Goal: Obtain resource: Download file/media

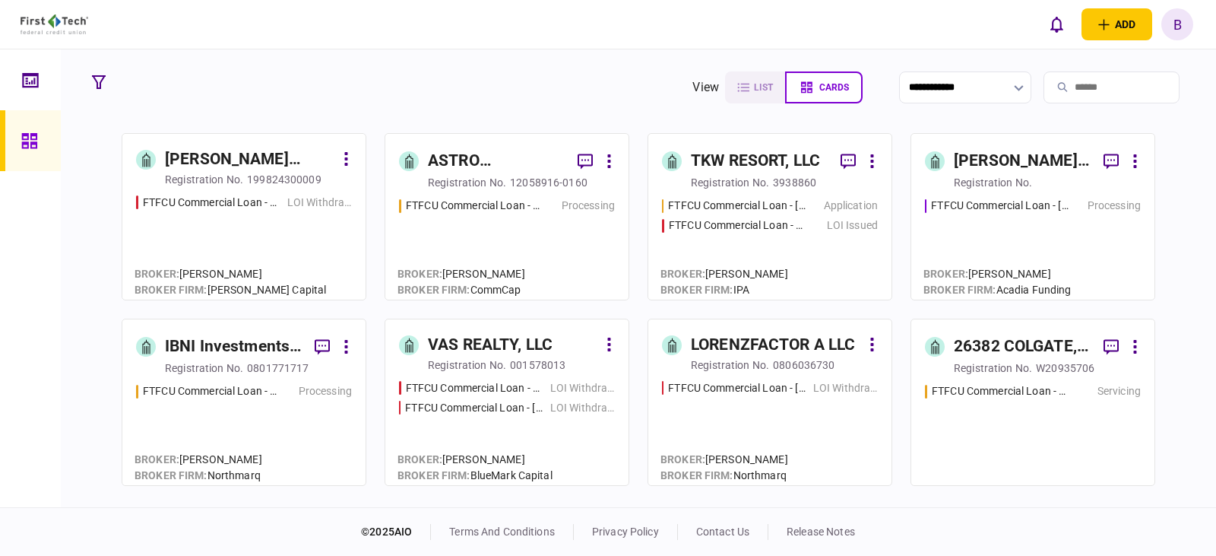
click at [1081, 85] on input "search" at bounding box center [1112, 87] width 136 height 32
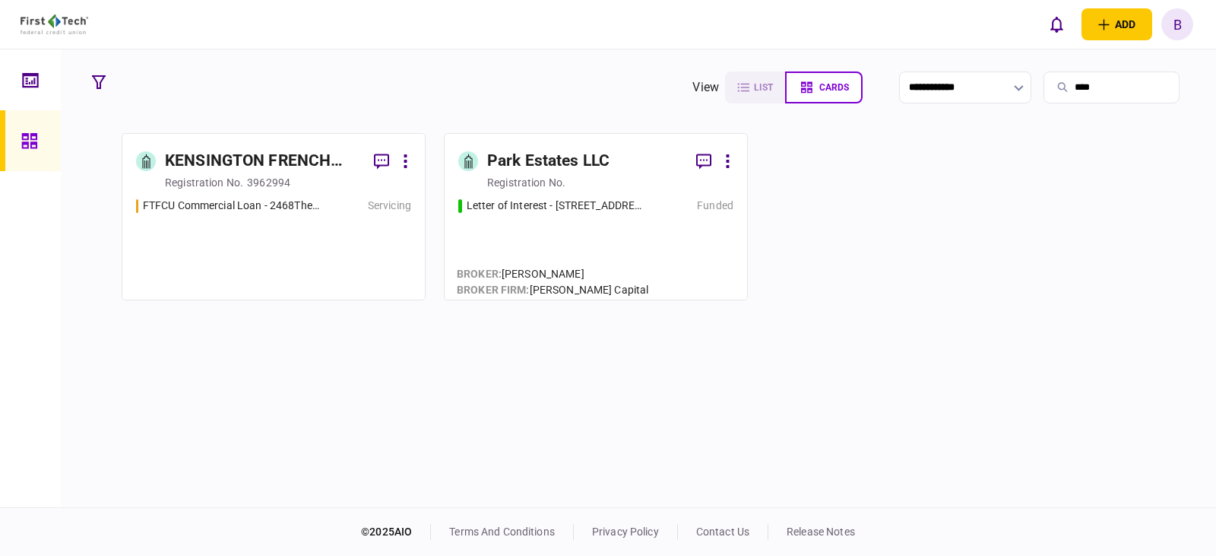
type input "****"
click at [227, 159] on div "KENSINGTON FRENCH PARTNERS LLC" at bounding box center [263, 161] width 197 height 24
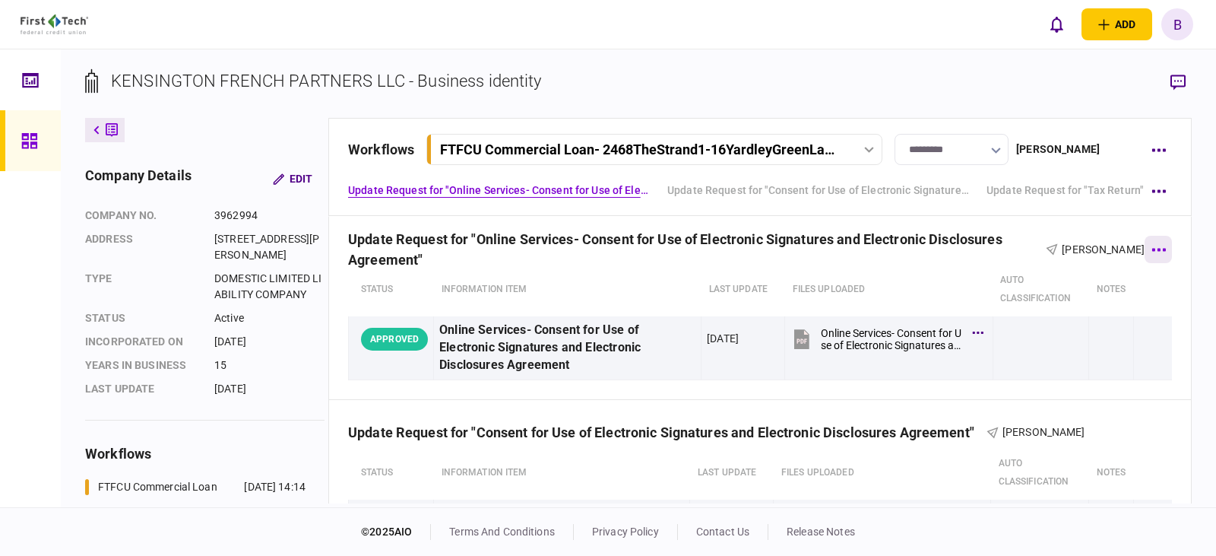
click at [1152, 249] on icon "button" at bounding box center [1159, 249] width 14 height 3
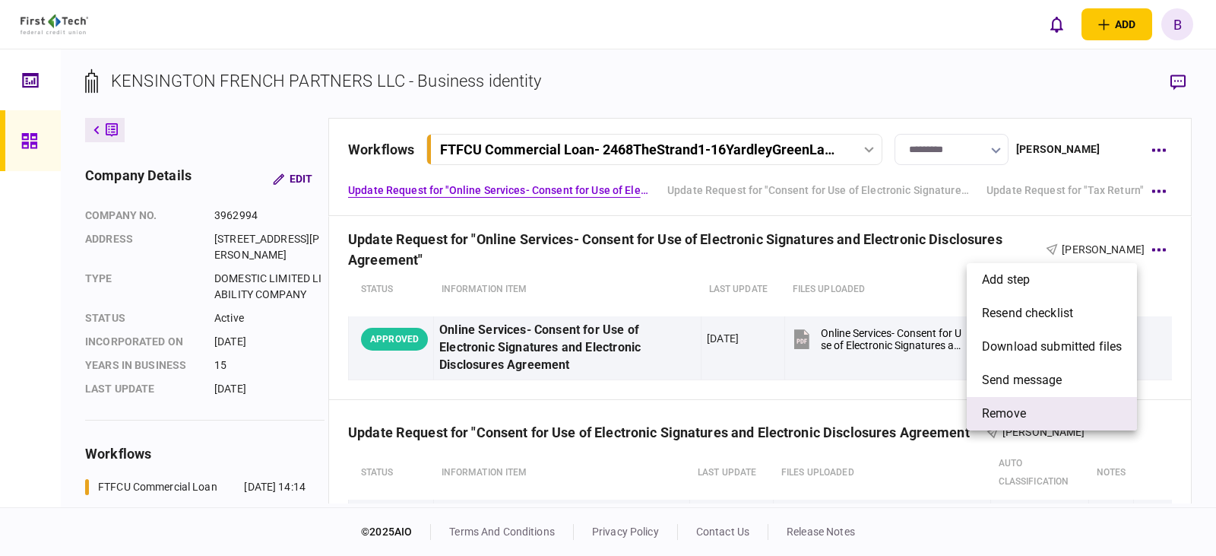
click at [1006, 409] on span "remove" at bounding box center [1004, 413] width 44 height 18
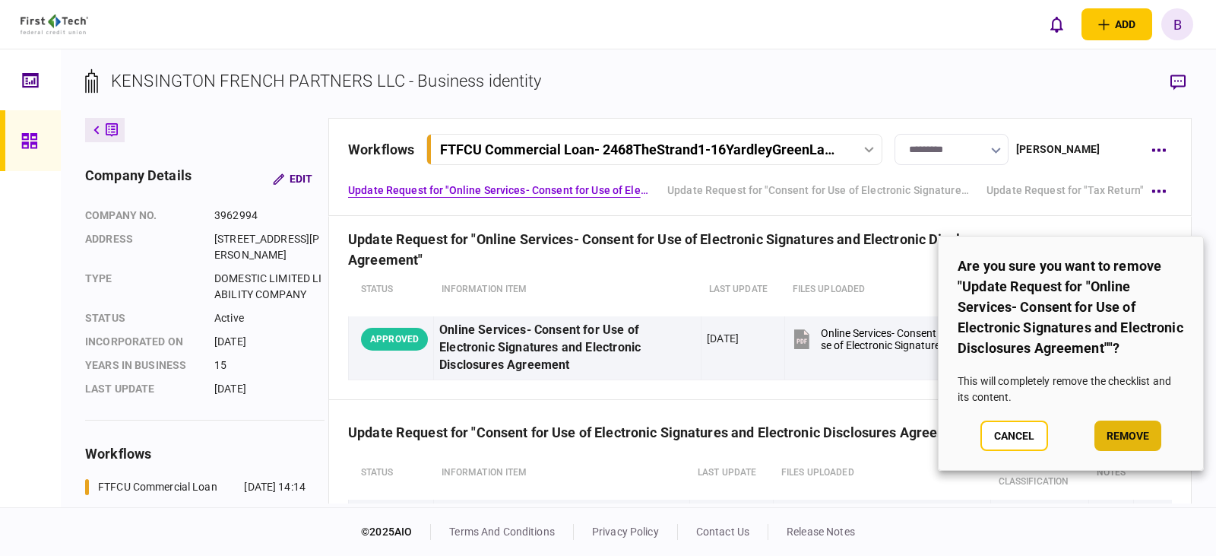
click at [1127, 432] on button "remove" at bounding box center [1128, 435] width 67 height 30
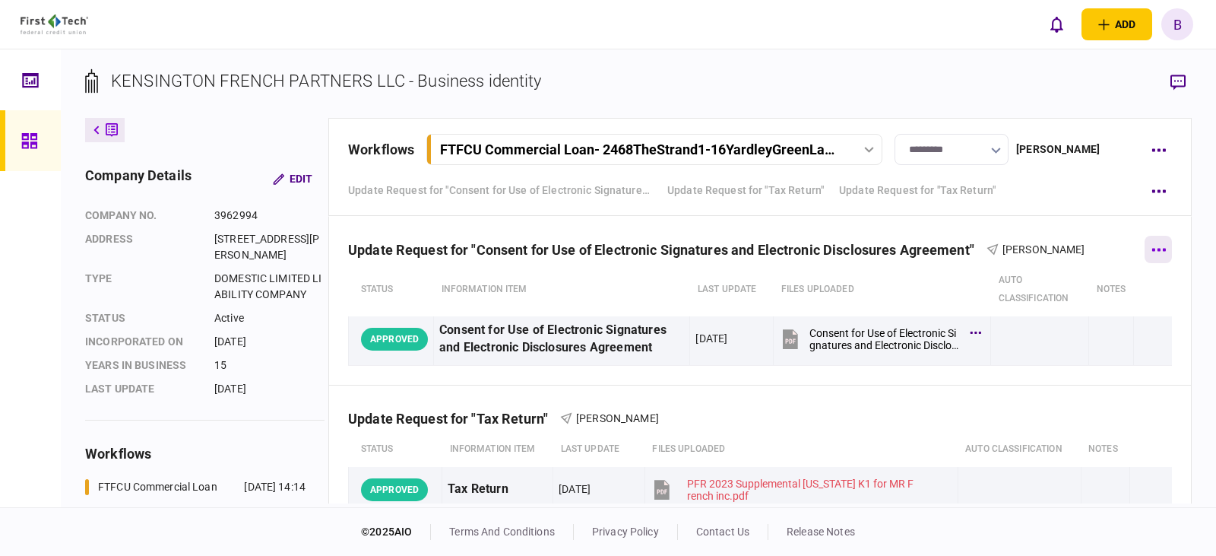
click at [1154, 243] on button "button" at bounding box center [1158, 249] width 27 height 27
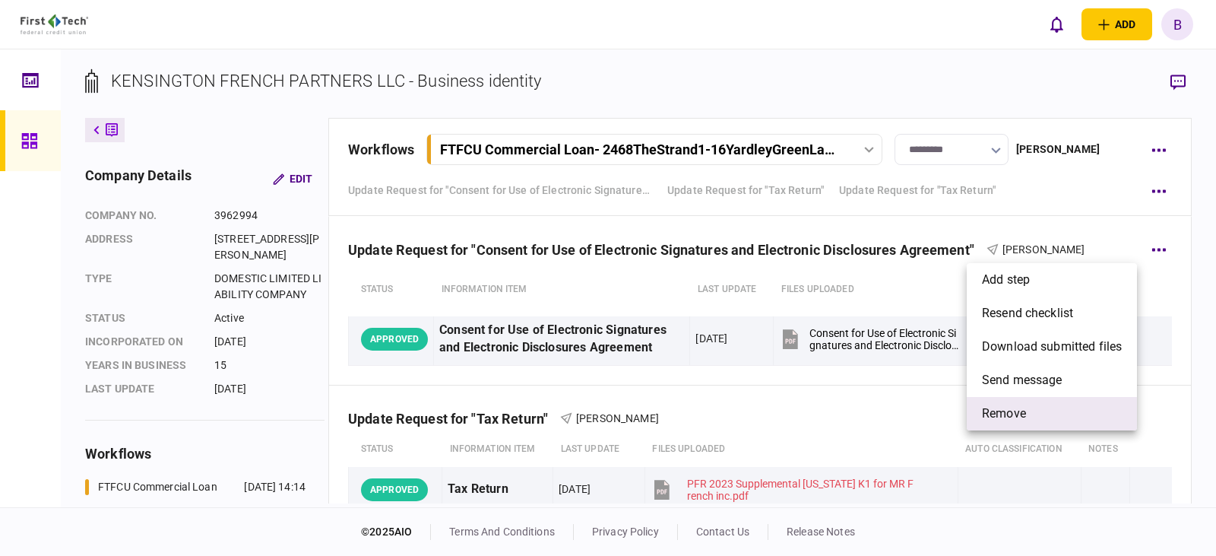
click at [1004, 414] on span "remove" at bounding box center [1004, 413] width 44 height 18
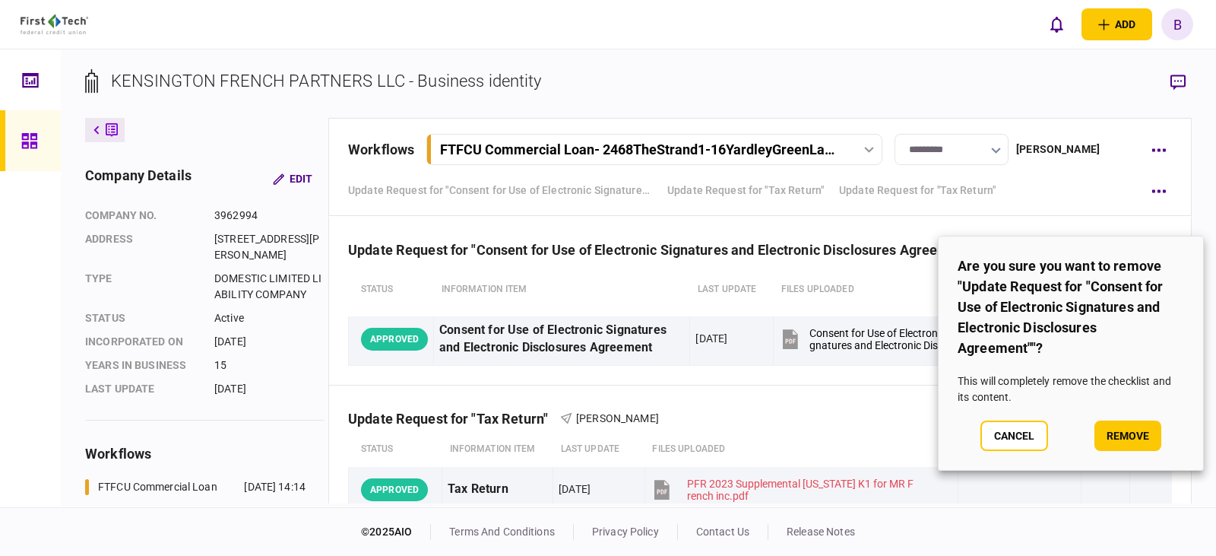
click at [1142, 442] on button "remove" at bounding box center [1128, 435] width 67 height 30
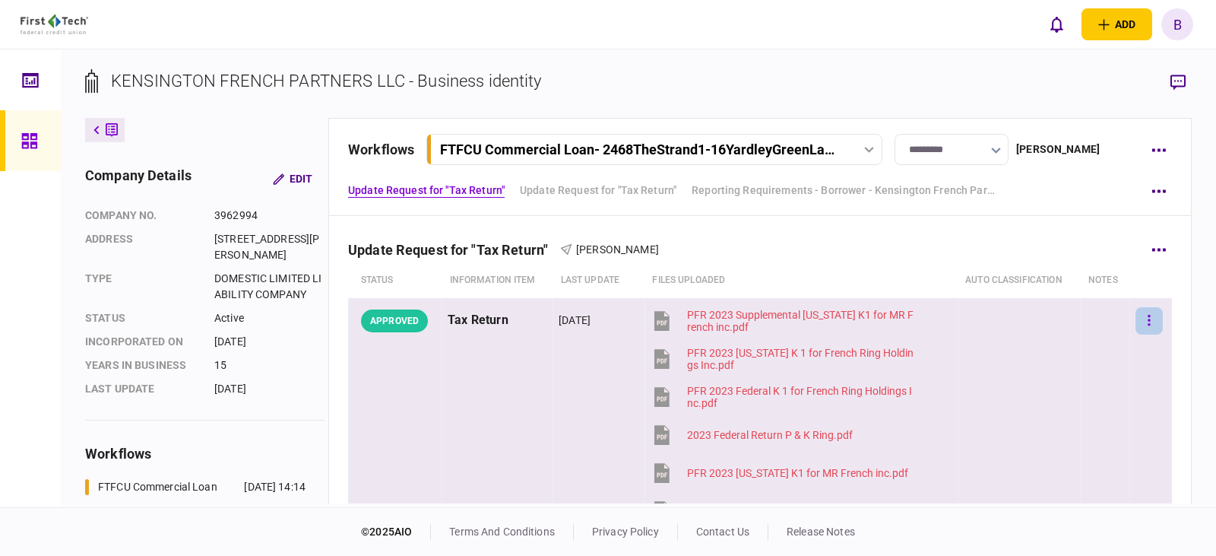
click at [1148, 318] on icon "button" at bounding box center [1149, 320] width 3 height 14
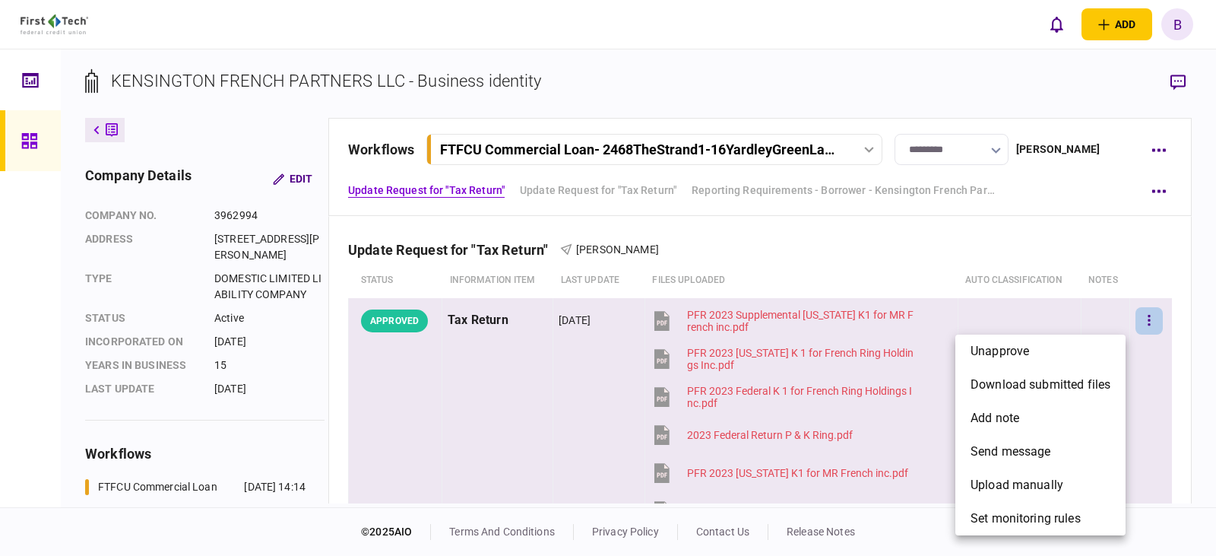
click at [908, 263] on div at bounding box center [608, 278] width 1216 height 556
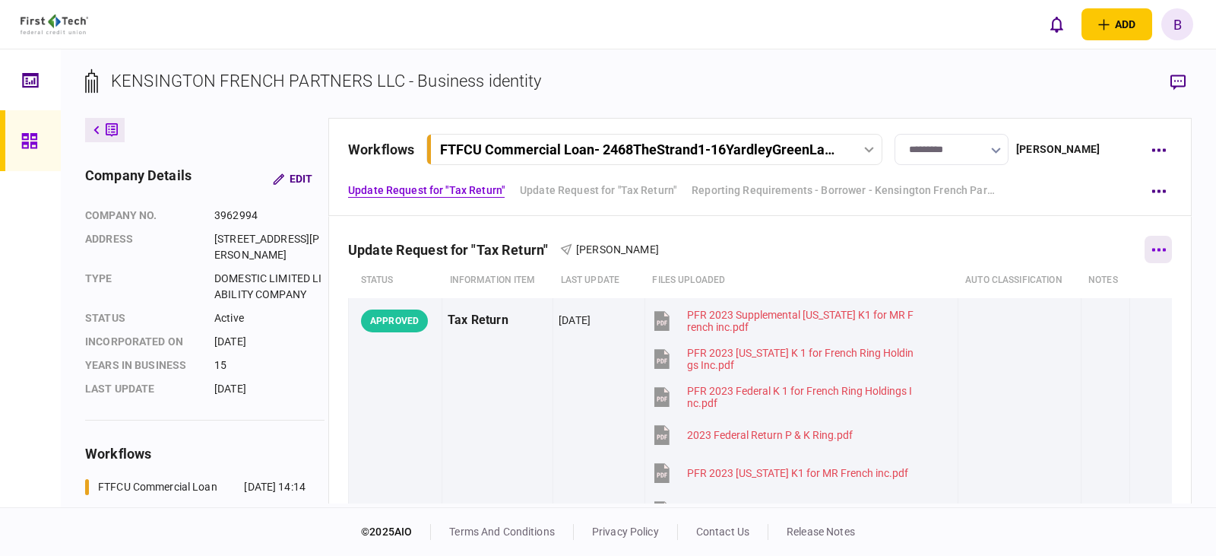
click at [1152, 249] on icon "button" at bounding box center [1159, 249] width 14 height 3
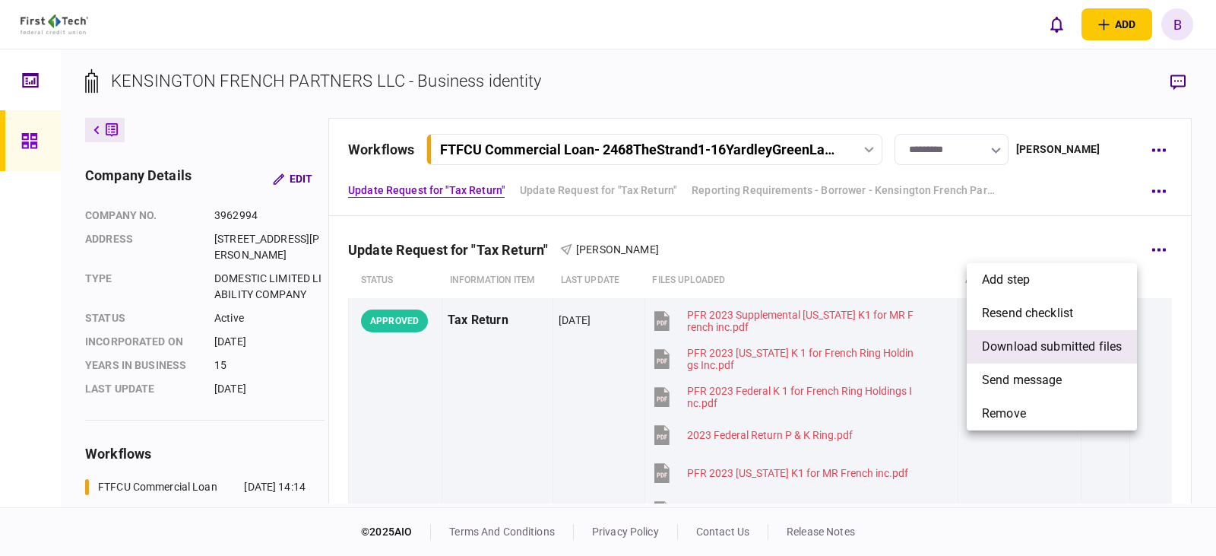
click at [1065, 345] on span "download submitted files" at bounding box center [1052, 347] width 140 height 18
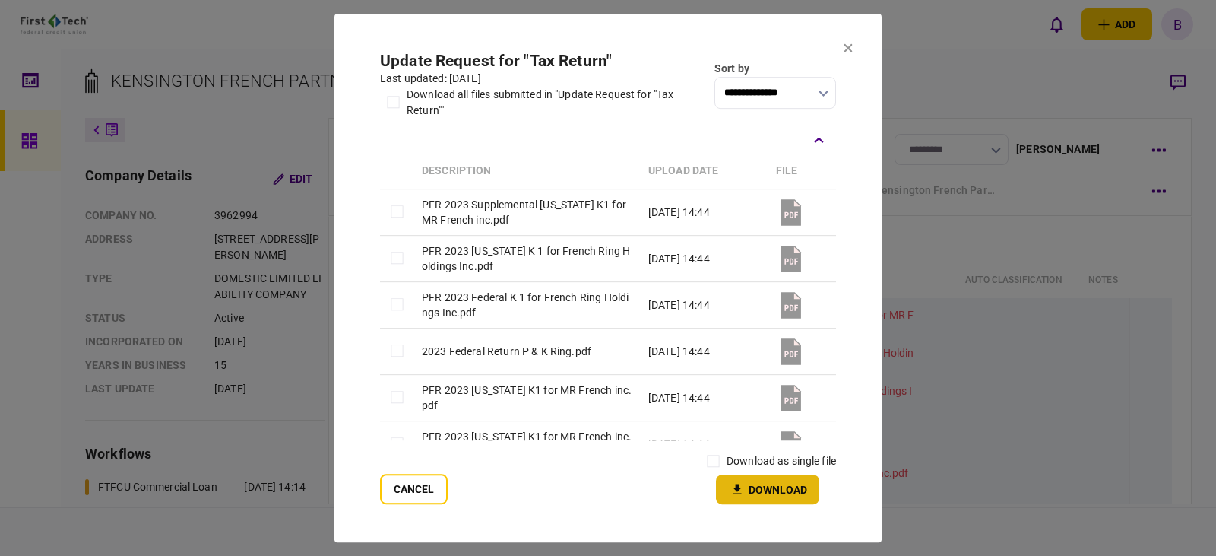
click at [769, 488] on button "Download" at bounding box center [767, 489] width 103 height 30
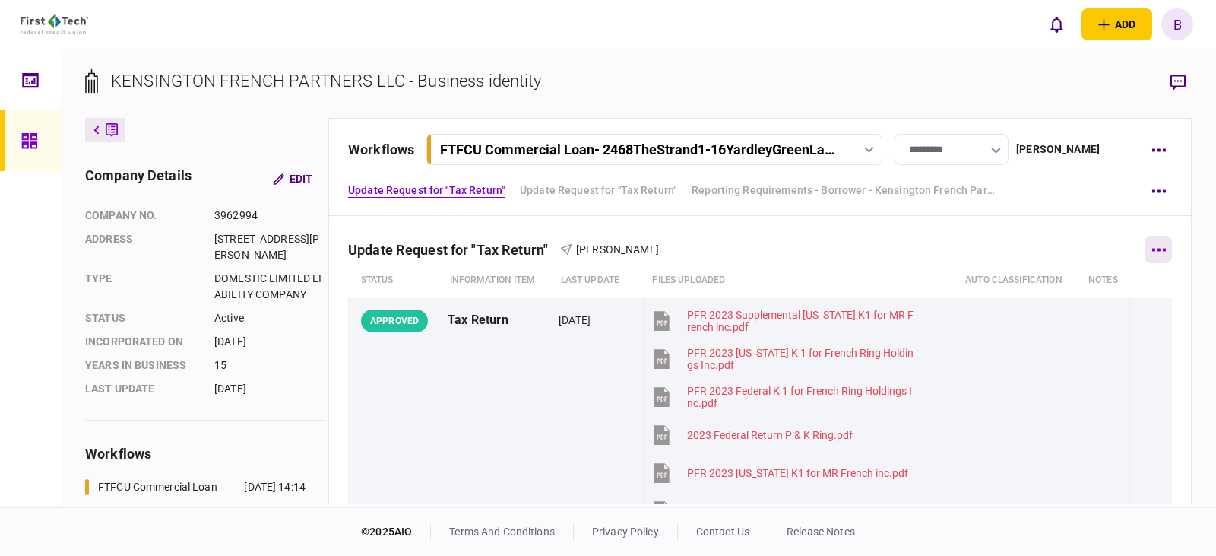
click at [1155, 249] on icon "button" at bounding box center [1159, 250] width 14 height 4
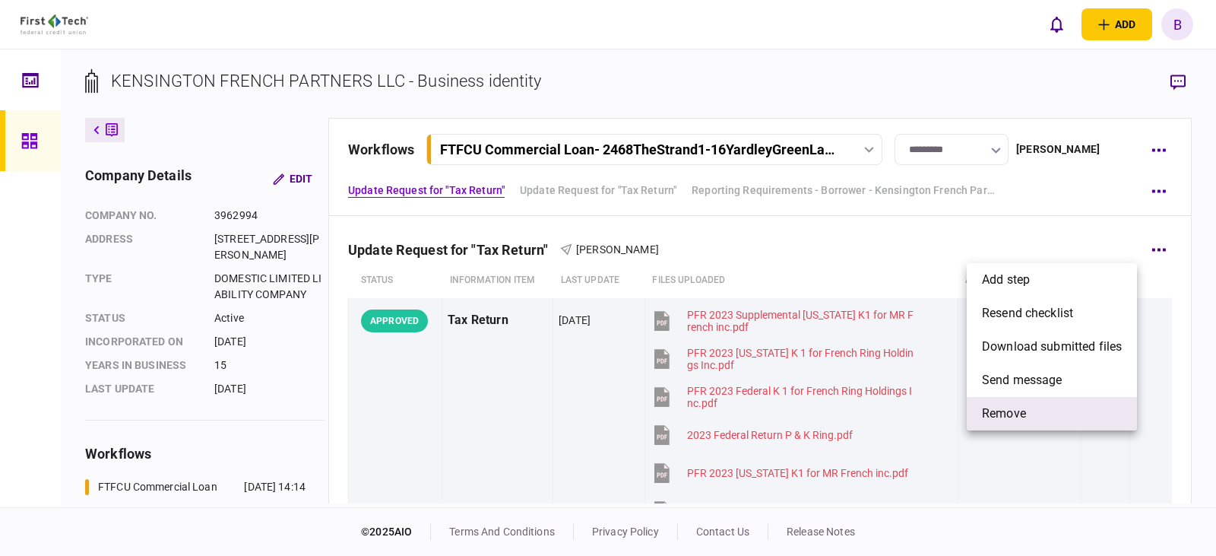
click at [1012, 410] on span "remove" at bounding box center [1004, 413] width 44 height 18
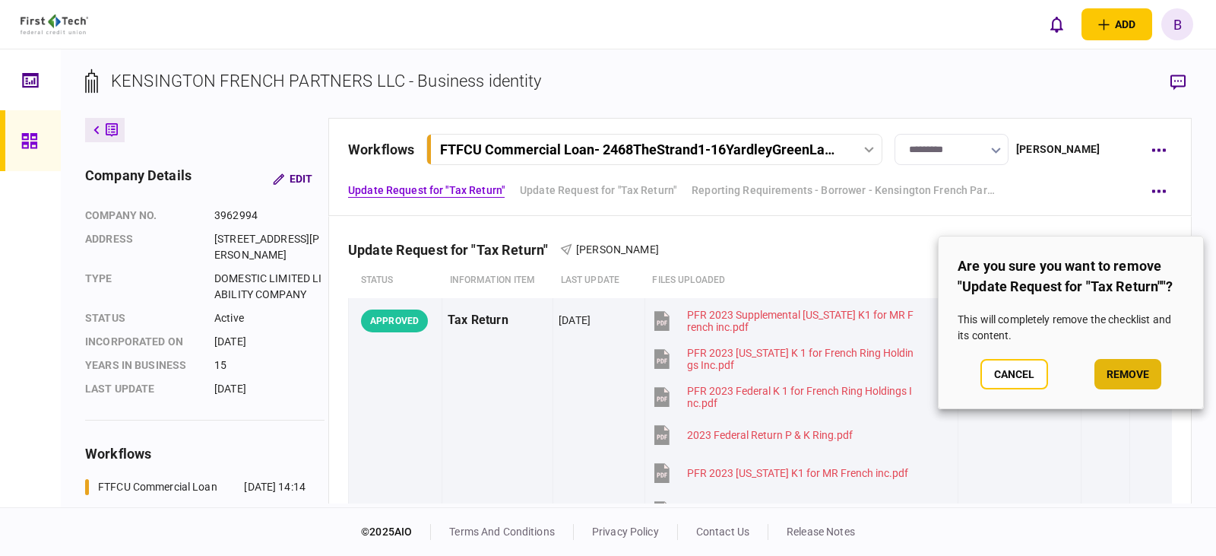
click at [1146, 375] on button "remove" at bounding box center [1128, 374] width 67 height 30
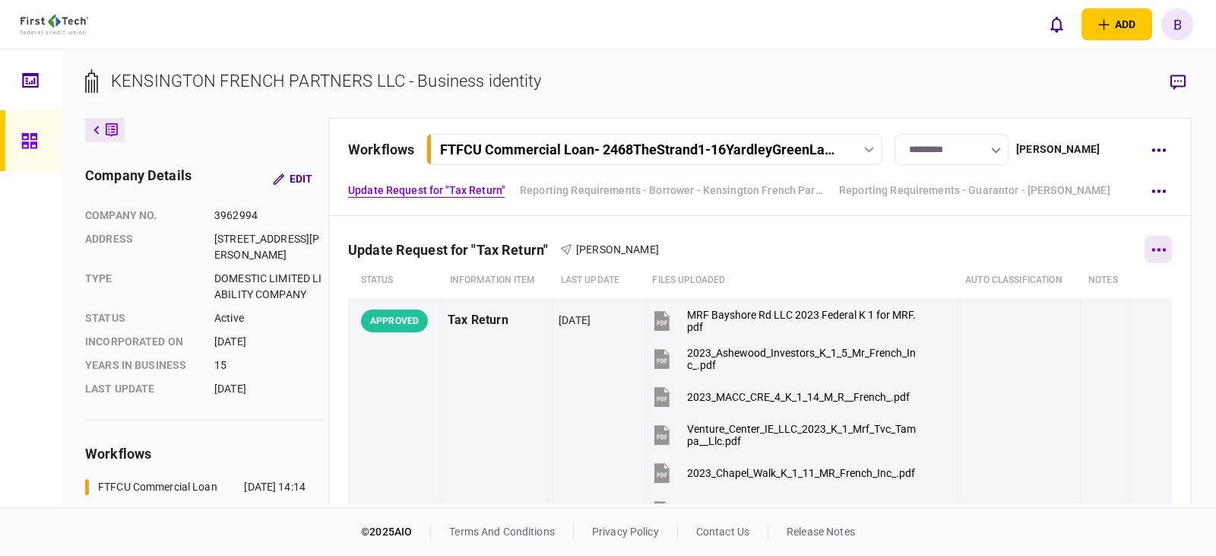
click at [1152, 250] on icon "button" at bounding box center [1159, 249] width 14 height 3
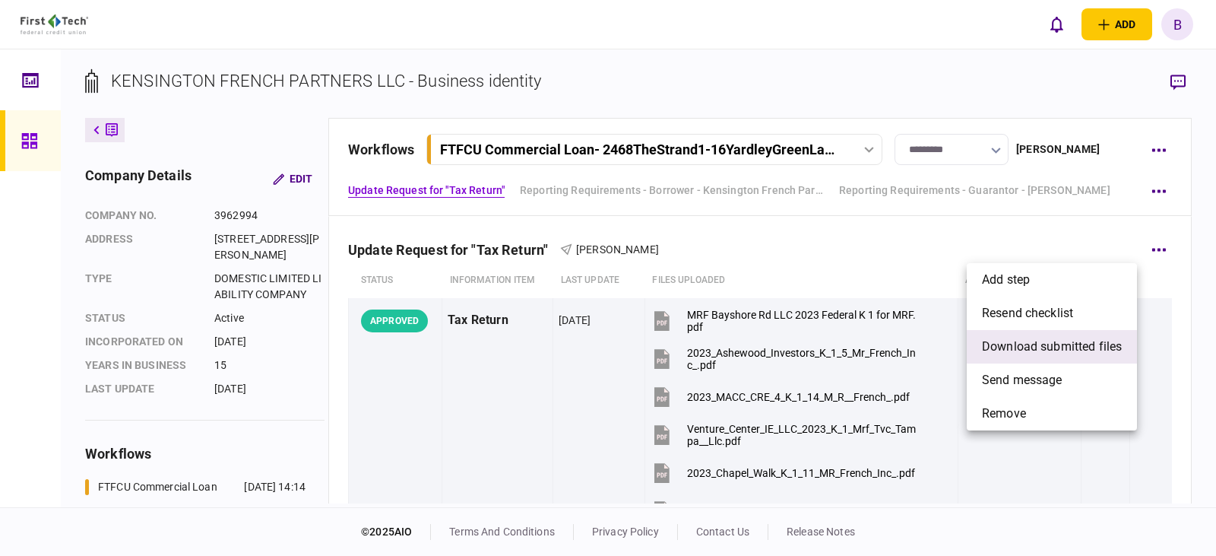
click at [1026, 344] on span "download submitted files" at bounding box center [1052, 347] width 140 height 18
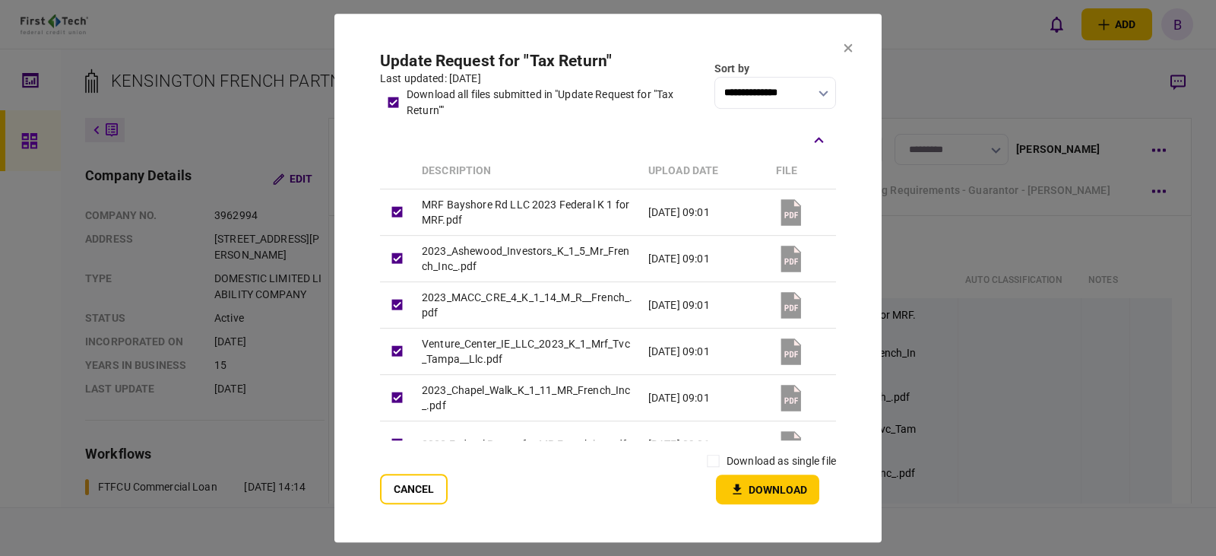
click at [766, 488] on button "Download" at bounding box center [767, 489] width 103 height 30
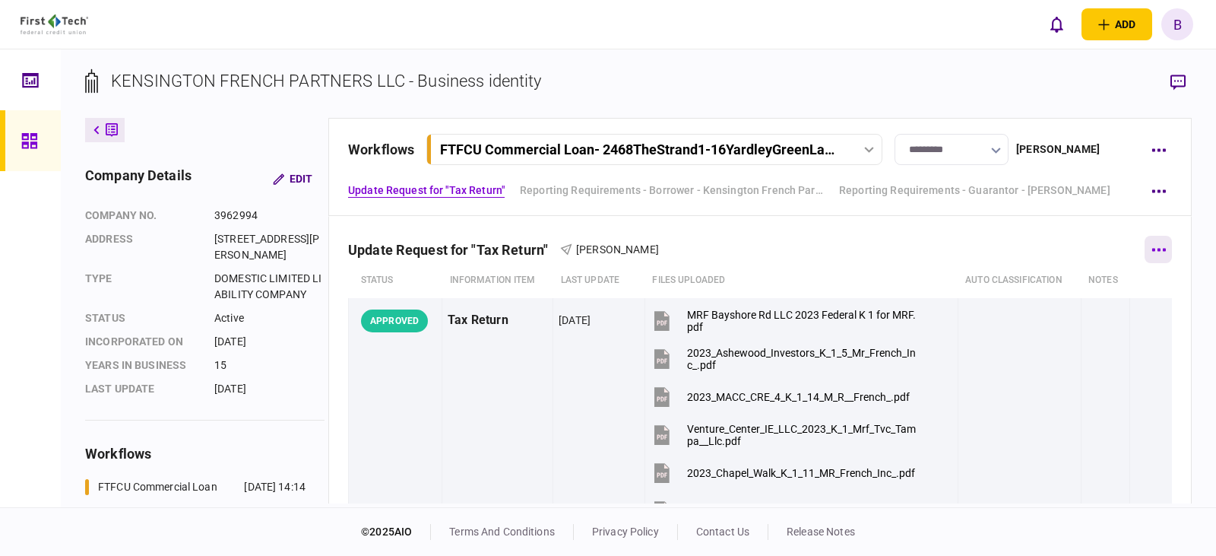
click at [1150, 253] on button "button" at bounding box center [1158, 249] width 27 height 27
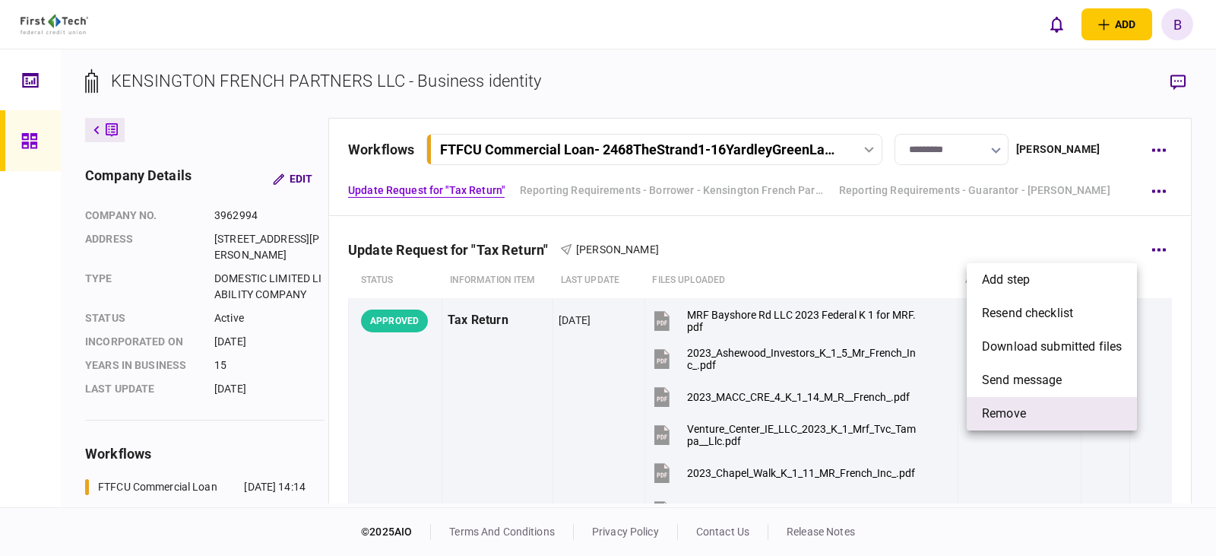
click at [997, 413] on span "remove" at bounding box center [1004, 413] width 44 height 18
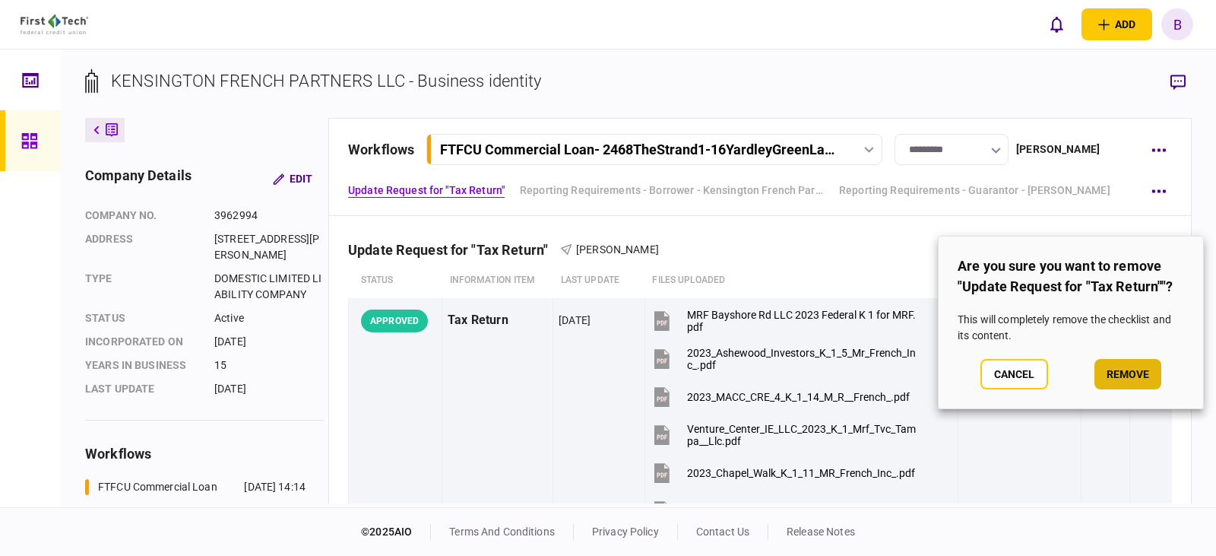
click at [1134, 375] on button "remove" at bounding box center [1128, 374] width 67 height 30
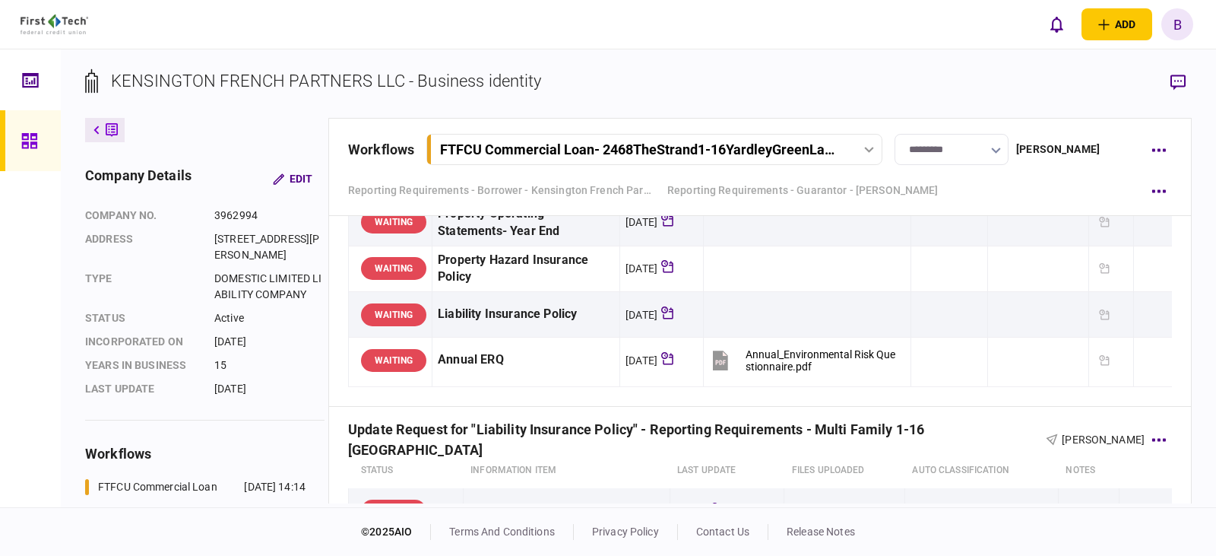
scroll to position [760, 0]
